Goal: Navigation & Orientation: Find specific page/section

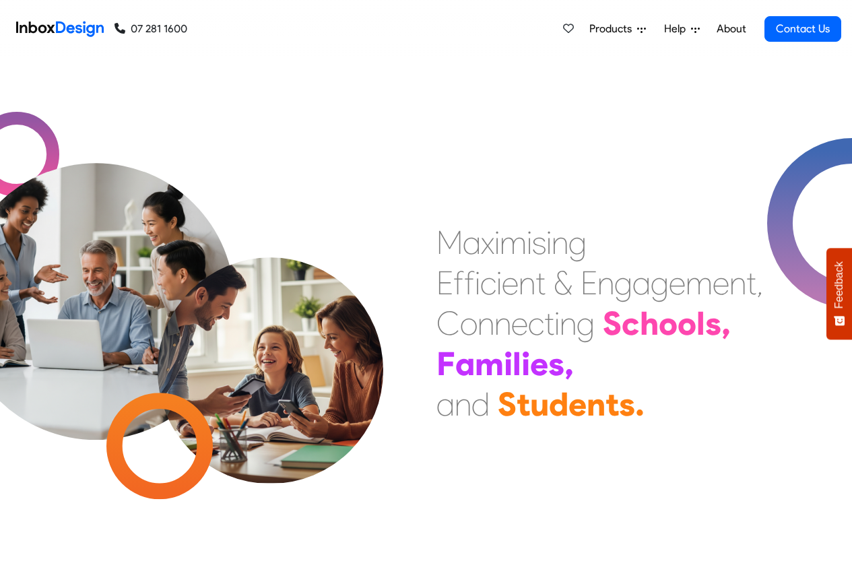
click at [731, 29] on link "About" at bounding box center [730, 28] width 37 height 27
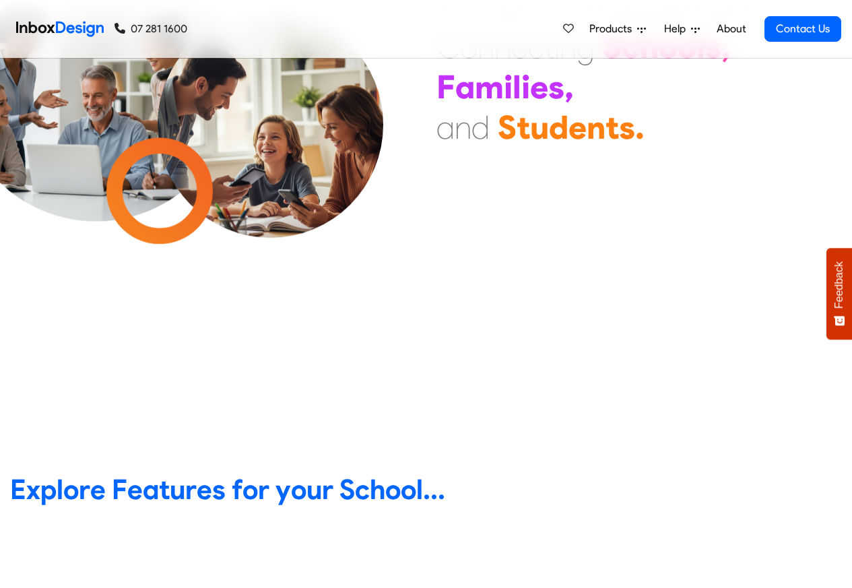
scroll to position [162, 0]
